Goal: Task Accomplishment & Management: Manage account settings

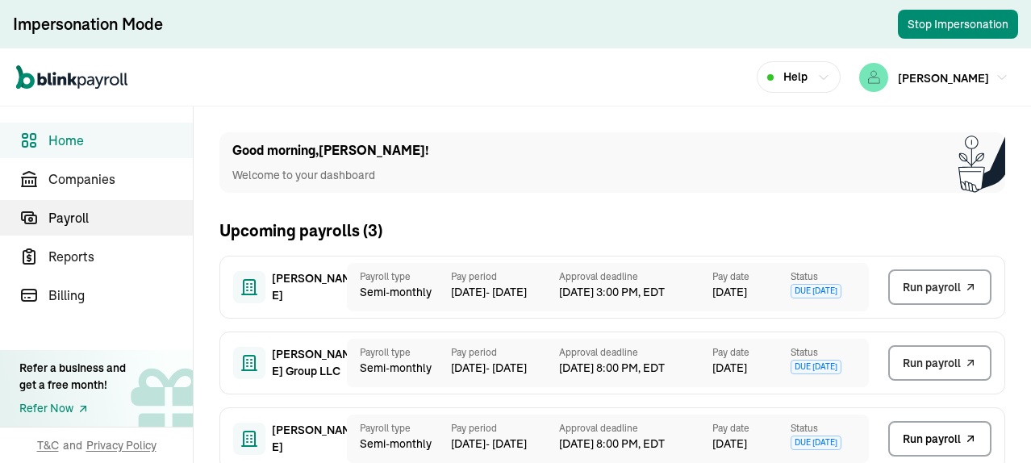
click at [79, 220] on span "Payroll" at bounding box center [120, 217] width 144 height 19
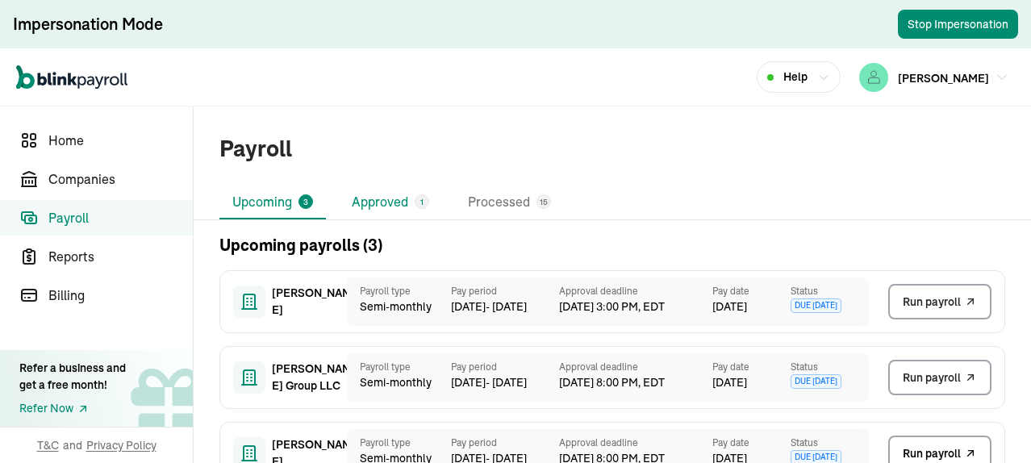
click at [395, 204] on li "Approved 1" at bounding box center [390, 203] width 103 height 34
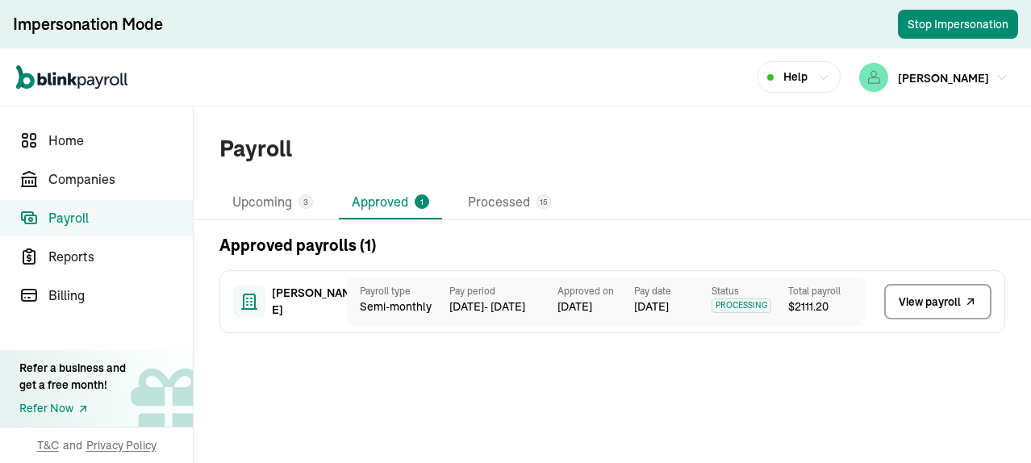
click at [933, 303] on span "View payroll" at bounding box center [930, 302] width 62 height 17
click at [273, 204] on li "Upcoming 3" at bounding box center [273, 203] width 107 height 34
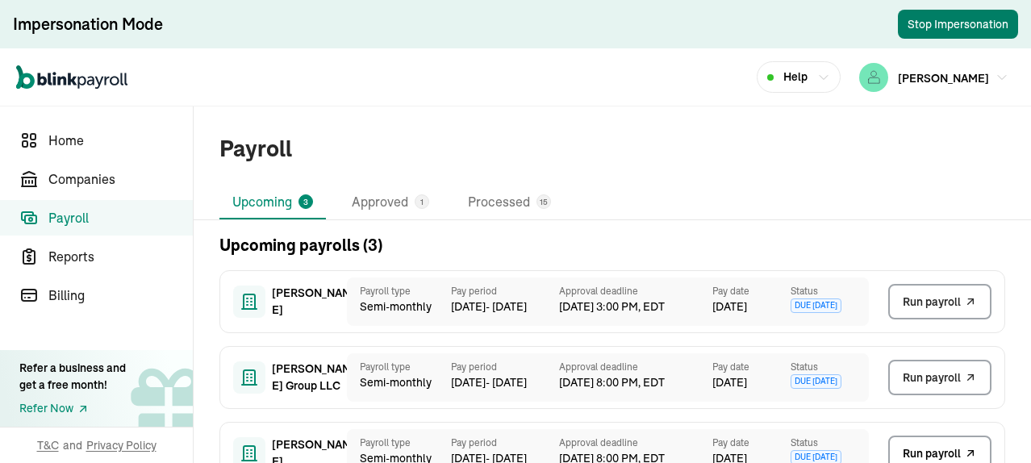
click at [931, 23] on button "Stop Impersonation" at bounding box center [958, 24] width 120 height 29
